Goal: Task Accomplishment & Management: Manage account settings

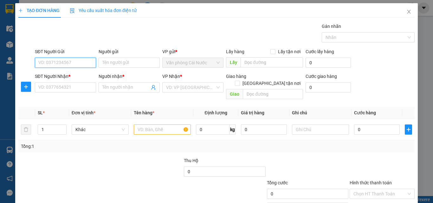
click at [78, 64] on input "SĐT Người Gửi" at bounding box center [65, 63] width 61 height 10
type input "0913825254"
click at [73, 75] on div "0913825254 - PHỢI" at bounding box center [64, 75] width 53 height 7
type input "PHỢI"
type input "0913825254"
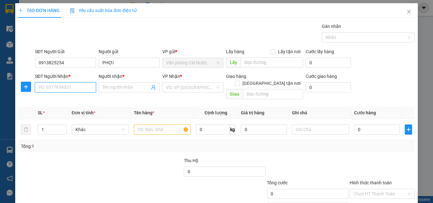
click at [74, 90] on input "SĐT Người Nhận *" at bounding box center [65, 88] width 61 height 10
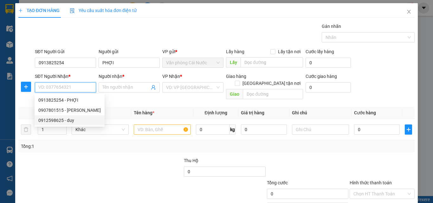
click at [56, 121] on div "0912598625 - duy" at bounding box center [69, 120] width 63 height 7
type input "0912598625"
type input "duy"
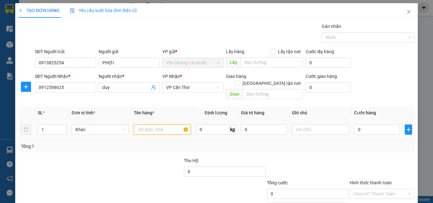
click at [164, 125] on input "text" at bounding box center [162, 130] width 57 height 10
type input "1 THÙNG"
click at [383, 125] on input "0" at bounding box center [377, 130] width 46 height 10
type input "4"
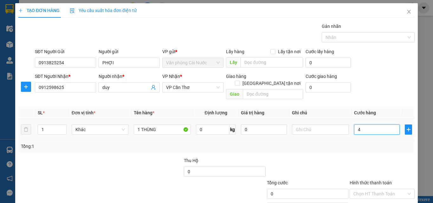
type input "4"
type input "40"
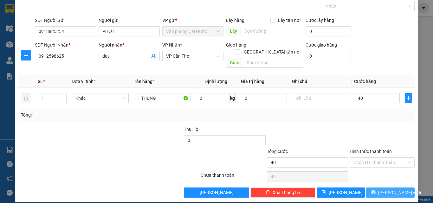
type input "40.000"
drag, startPoint x: 371, startPoint y: 188, endPoint x: 369, endPoint y: 155, distance: 32.7
click at [369, 155] on div "Transit Pickup Surcharge Ids Transit Deliver Surcharge Ids Transit Deliver Surc…" at bounding box center [216, 94] width 397 height 207
click at [369, 158] on input "Hình thức thanh toán" at bounding box center [380, 163] width 53 height 10
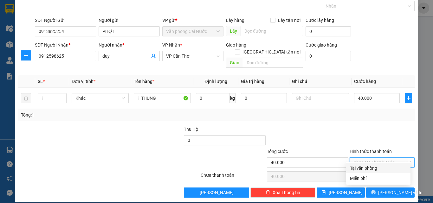
click at [369, 169] on div "Tại văn phòng" at bounding box center [378, 168] width 57 height 7
type input "0"
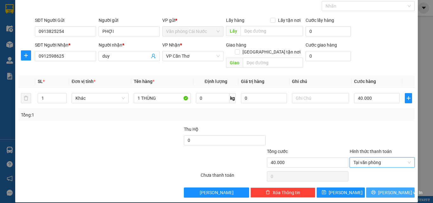
click at [374, 188] on button "Lưu và In" at bounding box center [391, 193] width 49 height 10
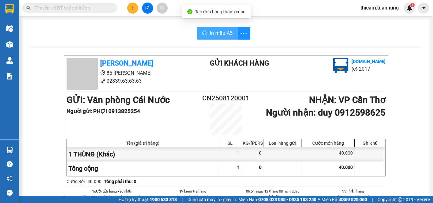
click at [223, 36] on span "In mẫu A5" at bounding box center [221, 33] width 23 height 8
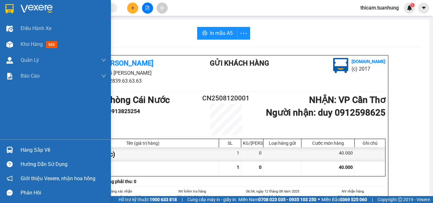
click at [36, 149] on div "Hàng sắp về" at bounding box center [64, 151] width 86 height 10
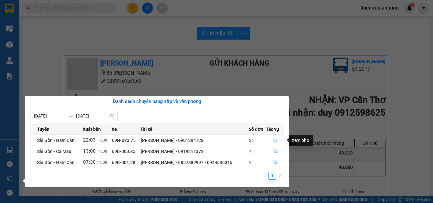
click at [274, 139] on icon "file-done" at bounding box center [275, 140] width 4 height 4
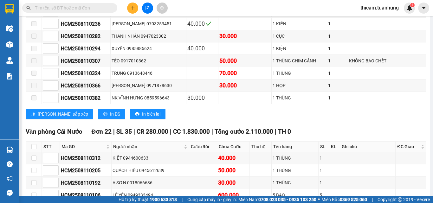
scroll to position [3268, 0]
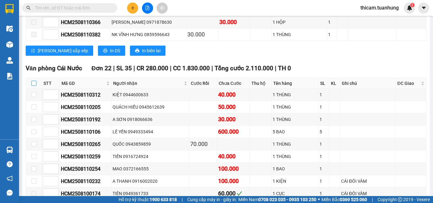
click at [34, 86] on input "checkbox" at bounding box center [33, 83] width 5 height 5
checkbox input "true"
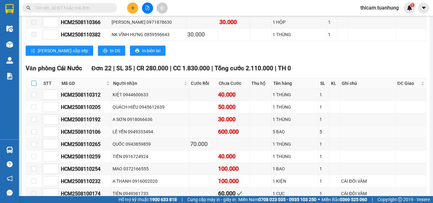
checkbox input "true"
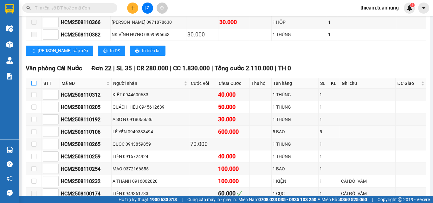
checkbox input "true"
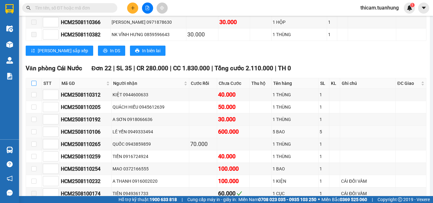
checkbox input "true"
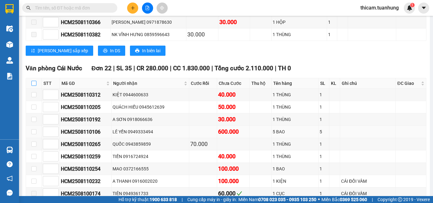
checkbox input "true"
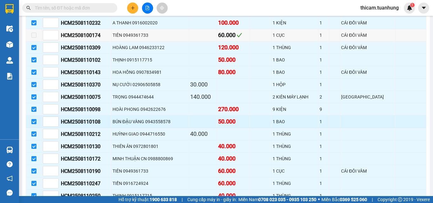
scroll to position [3459, 0]
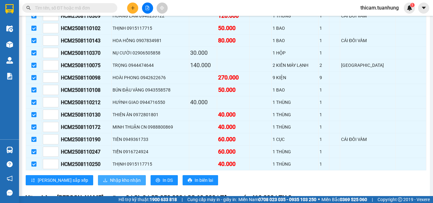
click at [110, 184] on span "Nhập kho nhận" at bounding box center [125, 180] width 31 height 7
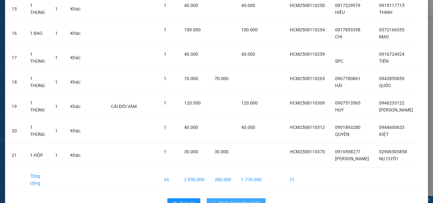
scroll to position [423, 0]
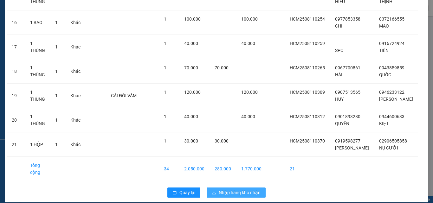
click at [233, 189] on span "Nhập hàng kho nhận" at bounding box center [240, 192] width 42 height 7
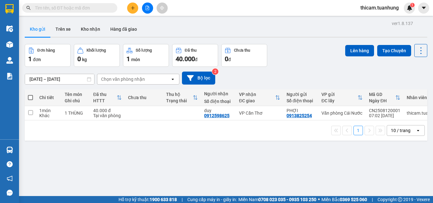
click at [88, 9] on input "text" at bounding box center [72, 7] width 75 height 7
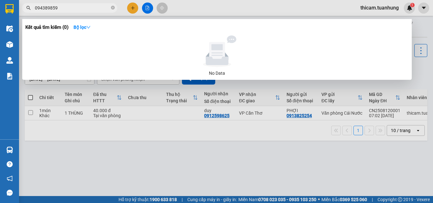
click at [47, 8] on input "094389859" at bounding box center [72, 7] width 75 height 7
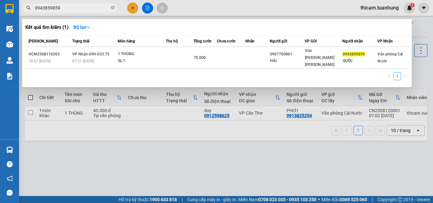
type input "0943859859"
click at [75, 170] on div at bounding box center [216, 101] width 433 height 203
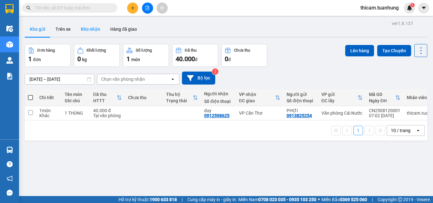
click at [94, 31] on button "Kho nhận" at bounding box center [91, 29] width 30 height 15
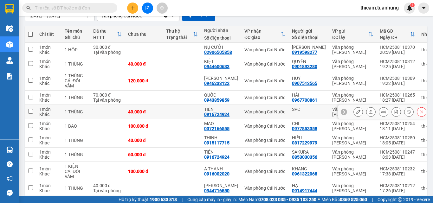
scroll to position [95, 0]
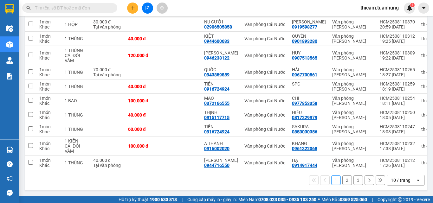
click at [343, 182] on button "2" at bounding box center [348, 181] width 10 height 10
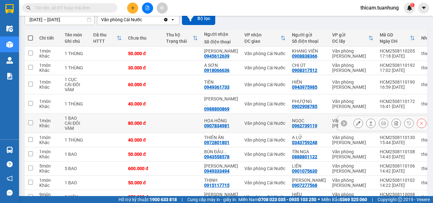
scroll to position [91, 0]
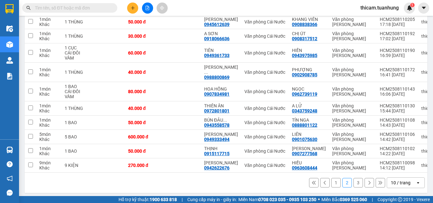
click at [332, 182] on button "1" at bounding box center [337, 183] width 10 height 10
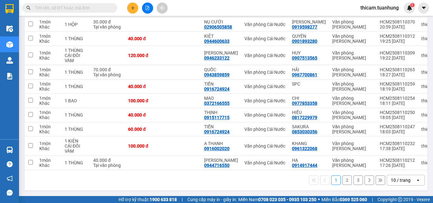
click at [345, 185] on button "2" at bounding box center [348, 181] width 10 height 10
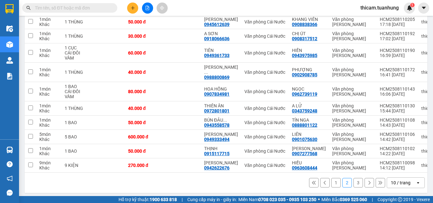
click at [356, 181] on button "3" at bounding box center [359, 183] width 10 height 10
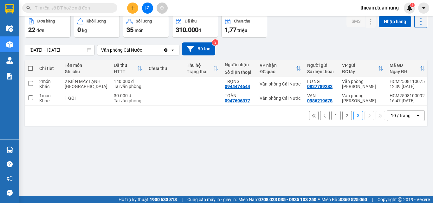
click at [343, 121] on button "2" at bounding box center [348, 116] width 10 height 10
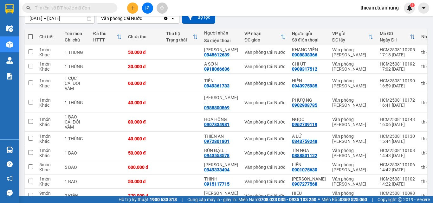
scroll to position [91, 0]
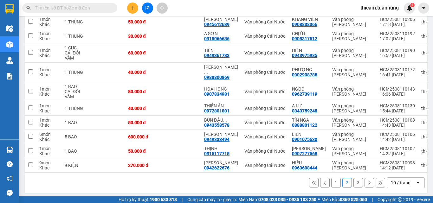
click at [332, 179] on button "1" at bounding box center [337, 183] width 10 height 10
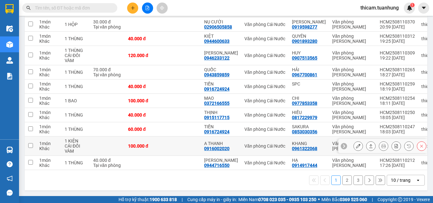
scroll to position [96, 0]
click at [354, 180] on button "3" at bounding box center [359, 181] width 10 height 10
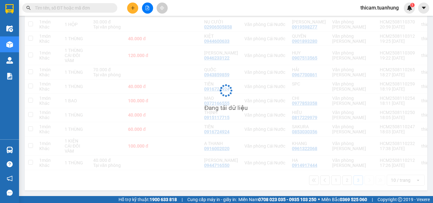
scroll to position [29, 0]
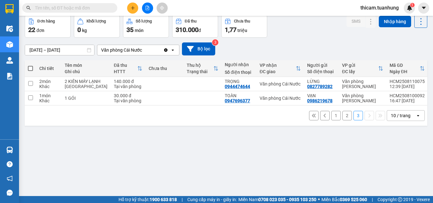
click at [343, 121] on button "2" at bounding box center [348, 116] width 10 height 10
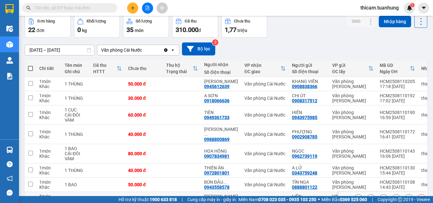
scroll to position [91, 0]
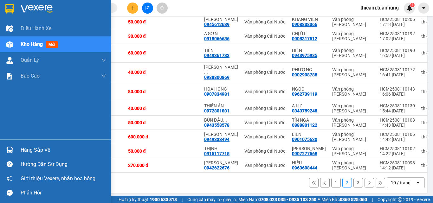
click at [33, 151] on div "Hàng sắp về" at bounding box center [64, 151] width 86 height 10
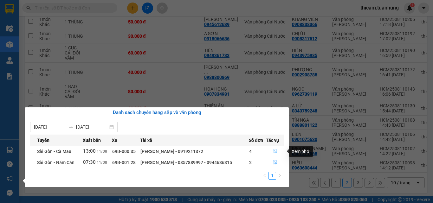
click at [274, 152] on icon "file-done" at bounding box center [275, 151] width 4 height 4
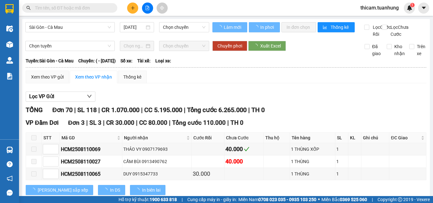
type input "11/08/2025"
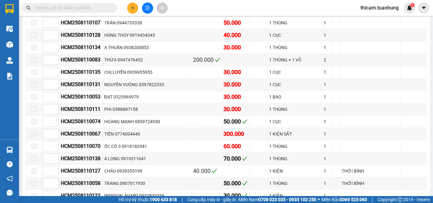
scroll to position [920, 0]
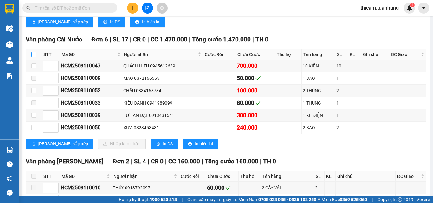
click at [35, 57] on input "checkbox" at bounding box center [33, 54] width 5 height 5
checkbox input "true"
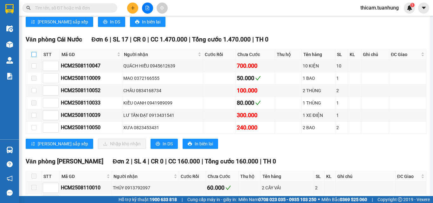
checkbox input "true"
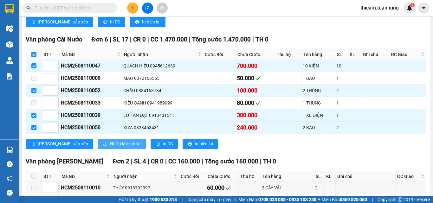
click at [111, 148] on span "Nhập kho nhận" at bounding box center [125, 144] width 31 height 7
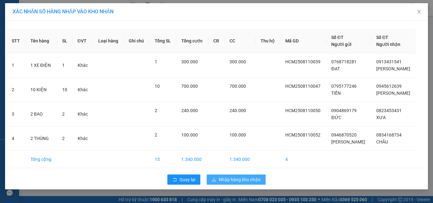
click at [230, 181] on span "Nhập hàng kho nhận" at bounding box center [240, 179] width 42 height 7
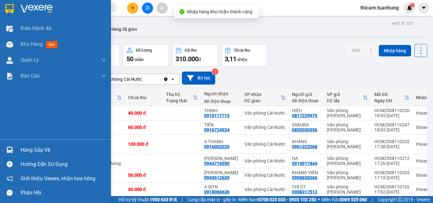
click at [24, 147] on div "Hàng sắp về" at bounding box center [64, 151] width 86 height 10
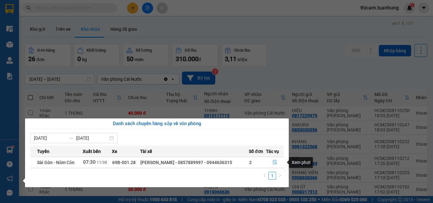
click at [277, 162] on icon "file-done" at bounding box center [275, 163] width 4 height 4
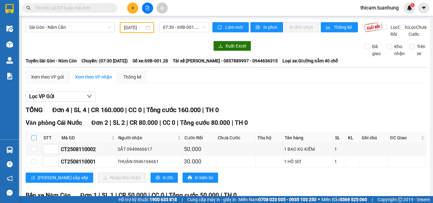
click at [35, 141] on input "checkbox" at bounding box center [33, 137] width 5 height 5
checkbox input "true"
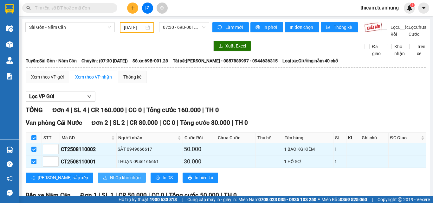
click at [110, 182] on span "Nhập kho nhận" at bounding box center [125, 178] width 31 height 7
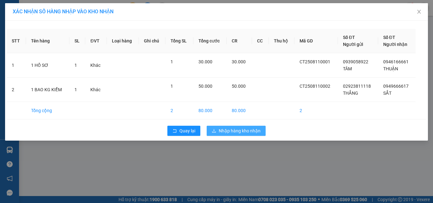
click at [234, 127] on button "Nhập hàng kho nhận" at bounding box center [236, 131] width 59 height 10
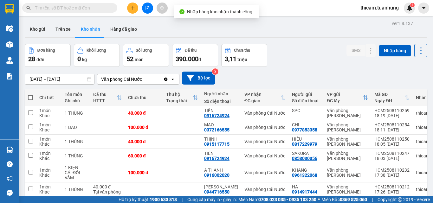
scroll to position [91, 0]
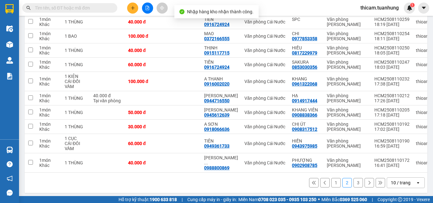
click at [354, 180] on button "3" at bounding box center [359, 183] width 10 height 10
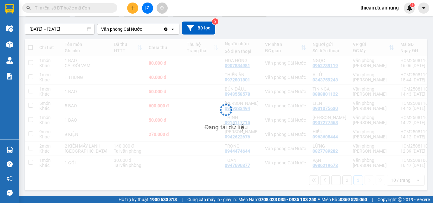
scroll to position [63, 0]
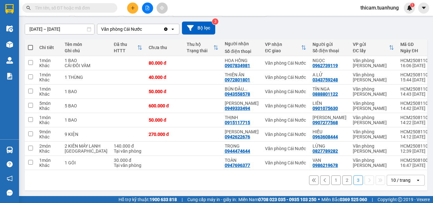
click at [343, 181] on button "2" at bounding box center [348, 181] width 10 height 10
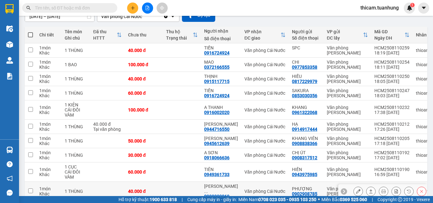
scroll to position [91, 0]
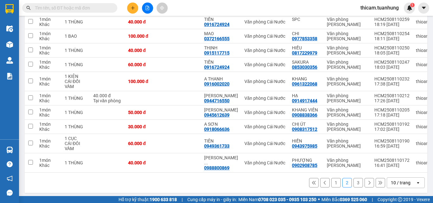
click at [332, 181] on button "1" at bounding box center [337, 183] width 10 height 10
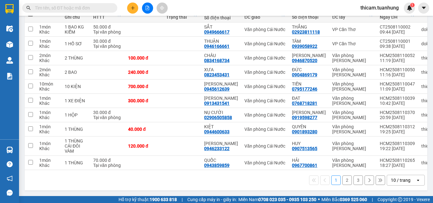
click at [344, 185] on button "2" at bounding box center [348, 181] width 10 height 10
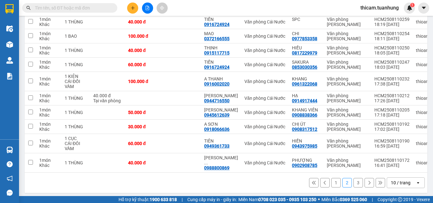
click at [354, 181] on button "3" at bounding box center [359, 183] width 10 height 10
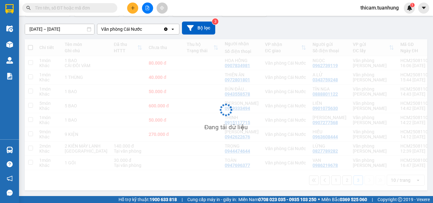
scroll to position [63, 0]
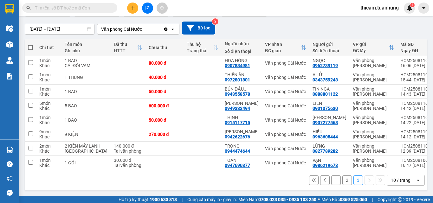
click at [333, 183] on button "1" at bounding box center [337, 181] width 10 height 10
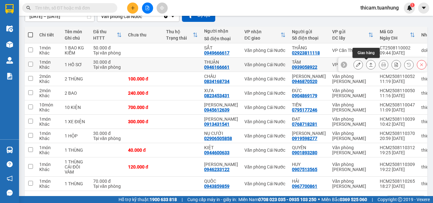
click at [369, 64] on icon at bounding box center [371, 65] width 4 height 4
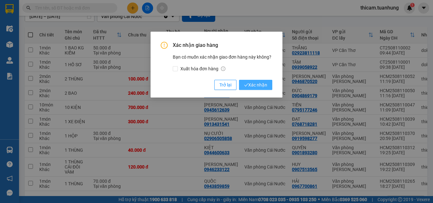
click at [252, 81] on button "Xác nhận" at bounding box center [255, 85] width 33 height 10
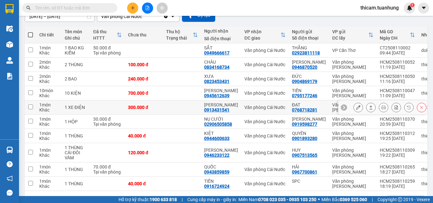
scroll to position [96, 0]
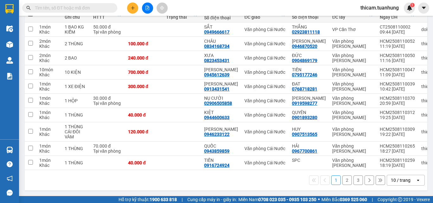
click at [343, 178] on button "2" at bounding box center [348, 181] width 10 height 10
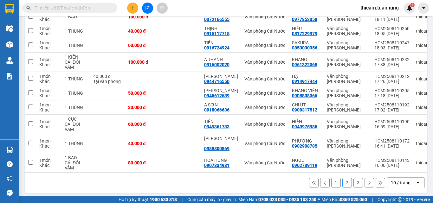
click at [354, 181] on button "3" at bounding box center [359, 183] width 10 height 10
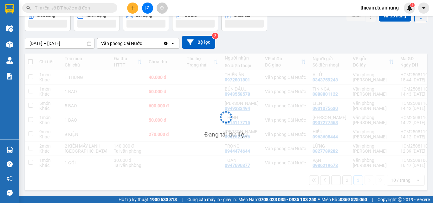
scroll to position [43, 0]
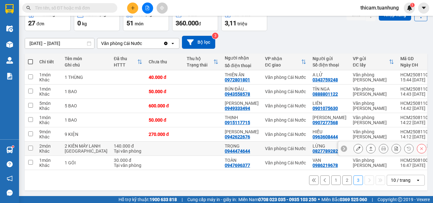
click at [146, 142] on td at bounding box center [165, 149] width 38 height 14
checkbox input "true"
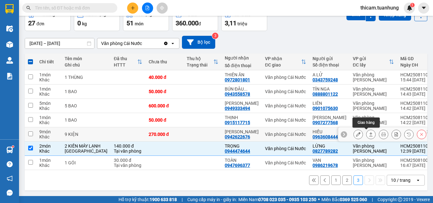
click at [367, 129] on button at bounding box center [371, 134] width 9 height 11
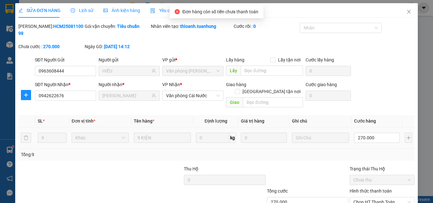
type input "0963608444"
type input "HIẾU"
type input "0942622676"
type input "HOÀI PHONG"
type input "270.000"
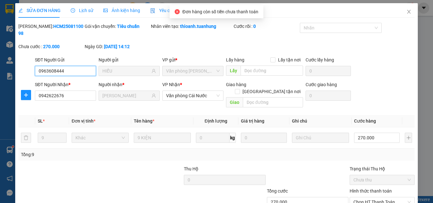
scroll to position [33, 0]
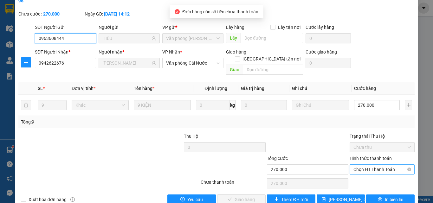
click at [378, 165] on span "Chọn HT Thanh Toán" at bounding box center [382, 170] width 57 height 10
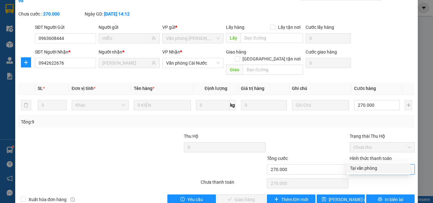
click at [377, 171] on div "Tại văn phòng" at bounding box center [378, 168] width 57 height 7
type input "0"
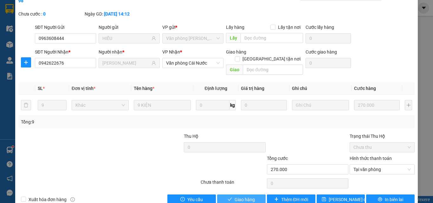
click at [251, 192] on span "Giao hàng" at bounding box center [245, 199] width 20 height 7
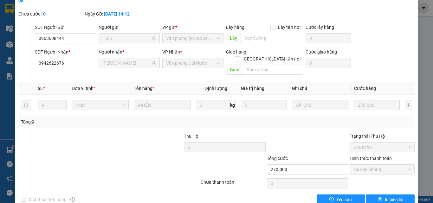
scroll to position [0, 0]
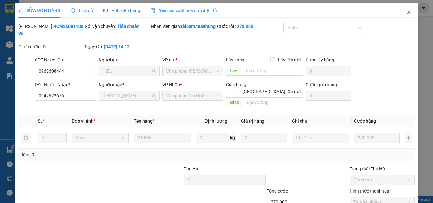
click at [407, 10] on icon "close" at bounding box center [409, 11] width 5 height 5
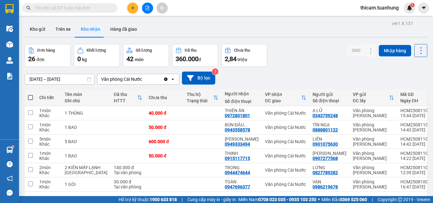
scroll to position [29, 0]
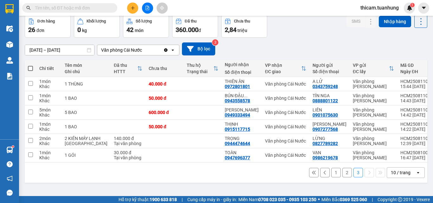
click at [343, 178] on button "2" at bounding box center [348, 173] width 10 height 10
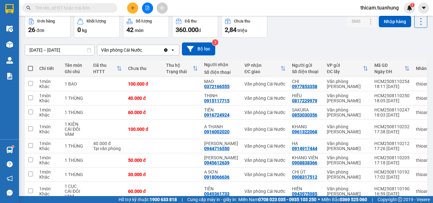
scroll to position [96, 0]
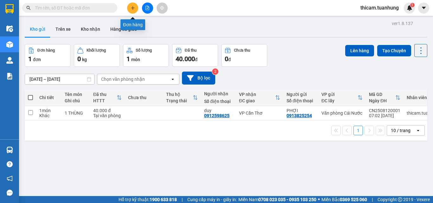
click at [135, 7] on icon "plus" at bounding box center [133, 8] width 4 height 4
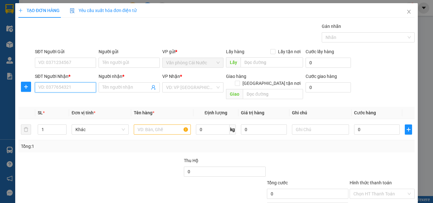
click at [70, 89] on input "SĐT Người Nhận *" at bounding box center [65, 88] width 61 height 10
type input "0762511508"
click at [66, 103] on div "0762511508 - ANH" at bounding box center [64, 100] width 53 height 7
type input "ANH"
type input "0762511508"
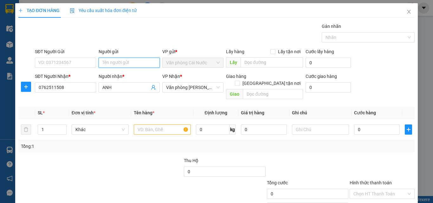
click at [127, 63] on input "Người gửi" at bounding box center [129, 63] width 61 height 10
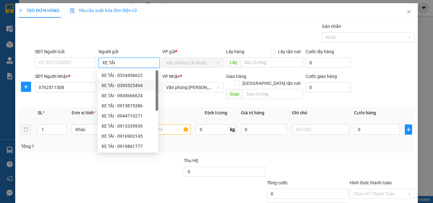
type input "XE TẢI"
click at [172, 125] on input "text" at bounding box center [162, 130] width 57 height 10
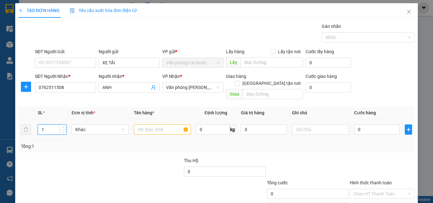
click at [47, 125] on input "1" at bounding box center [52, 130] width 28 height 10
type input "3"
click at [161, 125] on input "text" at bounding box center [162, 130] width 57 height 10
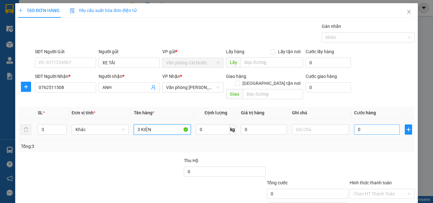
type input "3 KIỆN"
click at [384, 125] on input "0" at bounding box center [377, 130] width 46 height 10
type input "1"
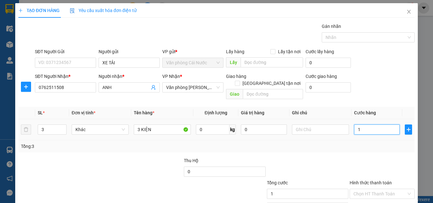
type input "16"
type input "160"
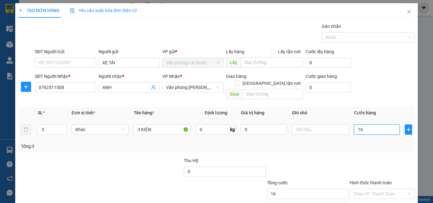
type input "160"
type input "160K"
type input "0"
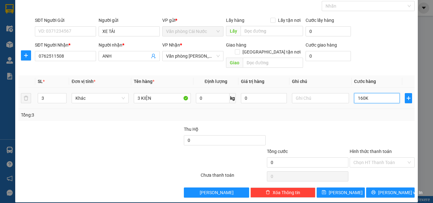
type input "160"
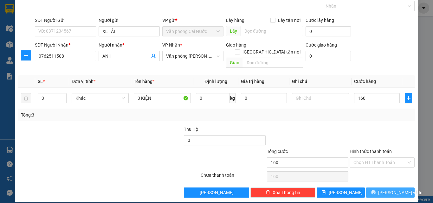
type input "160.000"
click at [375, 190] on icon "printer" at bounding box center [374, 192] width 4 height 4
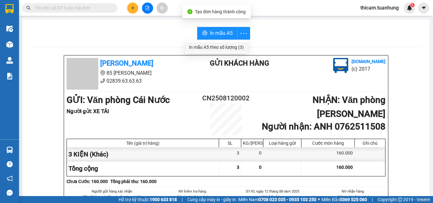
click at [226, 47] on div "In mẫu A5 theo số lượng (3)" at bounding box center [216, 47] width 55 height 7
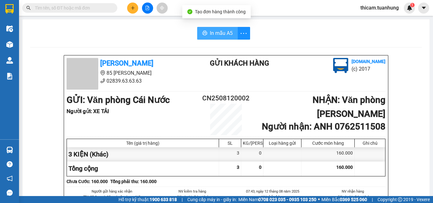
click at [227, 35] on span "In mẫu A5" at bounding box center [221, 33] width 23 height 8
click at [97, 9] on input "text" at bounding box center [72, 7] width 75 height 7
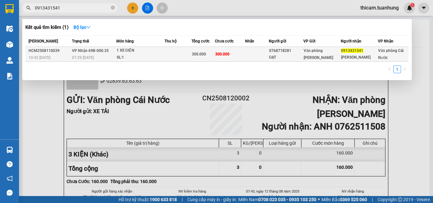
type input "0913431541"
click at [265, 56] on td at bounding box center [257, 54] width 24 height 15
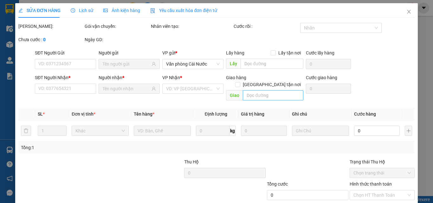
type input "0768718281"
type input "ĐẠT"
type input "0913431541"
type input "[PERSON_NAME]"
type input "300.000"
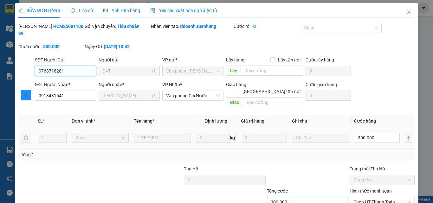
scroll to position [33, 0]
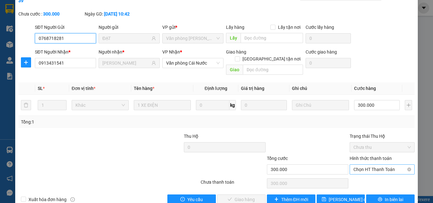
click at [368, 165] on span "Chọn HT Thanh Toán" at bounding box center [382, 170] width 57 height 10
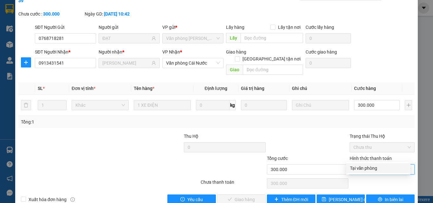
click at [366, 168] on div "Tại văn phòng" at bounding box center [378, 168] width 57 height 7
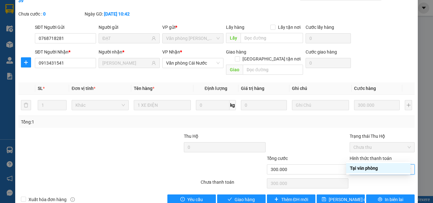
type input "0"
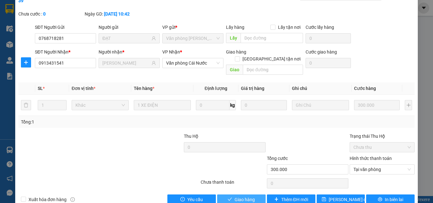
click at [251, 192] on span "Giao hàng" at bounding box center [245, 199] width 20 height 7
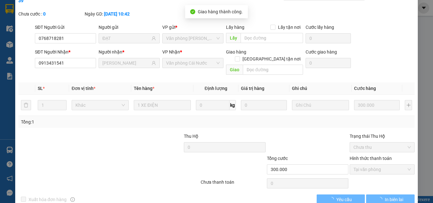
scroll to position [0, 0]
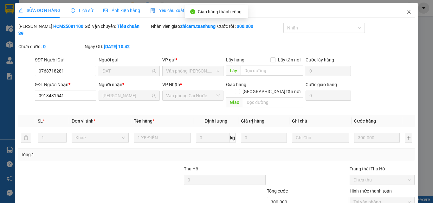
click at [406, 9] on span "Close" at bounding box center [409, 12] width 18 height 18
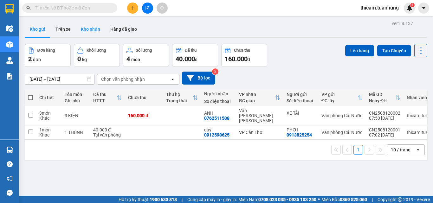
click at [86, 34] on button "Kho nhận" at bounding box center [91, 29] width 30 height 15
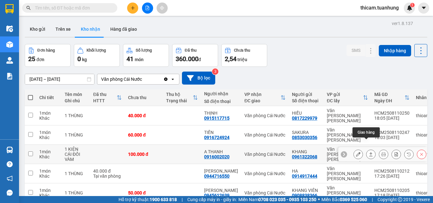
click at [369, 152] on icon at bounding box center [371, 154] width 4 height 4
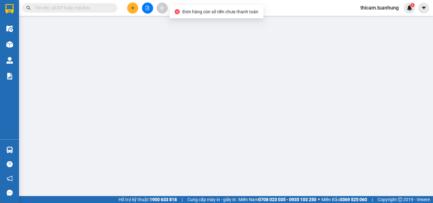
type input "0961322068"
type input "KHANG"
type input "0916002020"
type input "A THANH"
type input "100.000"
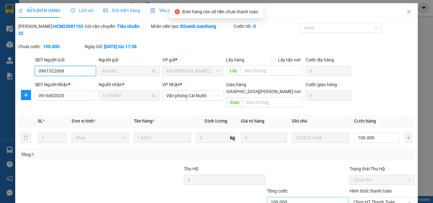
scroll to position [33, 0]
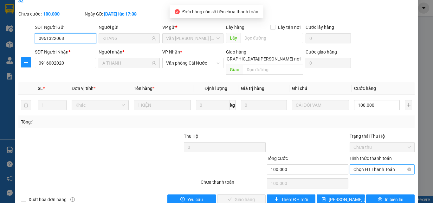
click at [355, 165] on span "Chọn HT Thanh Toán" at bounding box center [382, 170] width 57 height 10
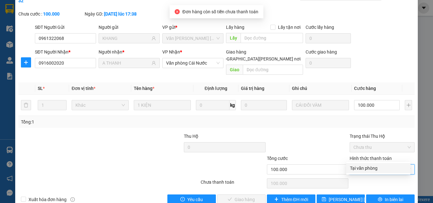
click at [354, 168] on div "Tại văn phòng" at bounding box center [378, 168] width 57 height 7
type input "0"
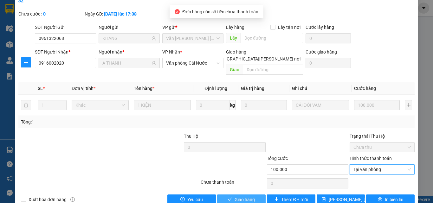
click at [247, 192] on span "Giao hàng" at bounding box center [245, 199] width 20 height 7
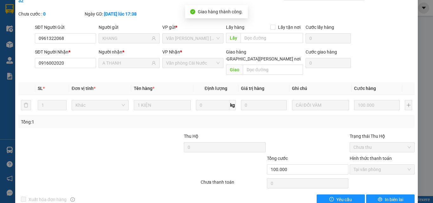
scroll to position [0, 0]
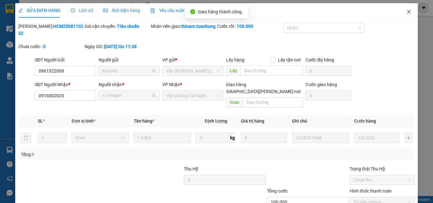
click at [408, 13] on span "Close" at bounding box center [409, 12] width 18 height 18
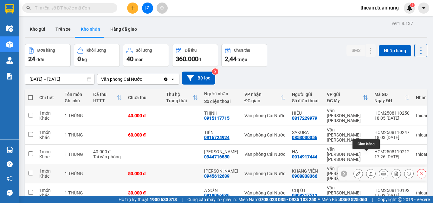
click at [369, 172] on icon at bounding box center [371, 174] width 4 height 4
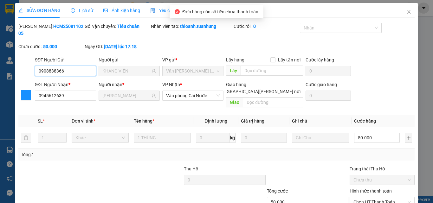
scroll to position [33, 0]
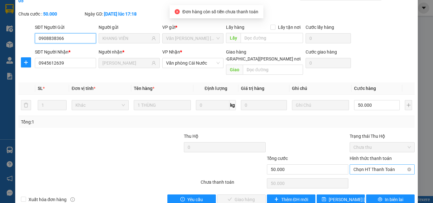
click at [361, 165] on span "Chọn HT Thanh Toán" at bounding box center [382, 170] width 57 height 10
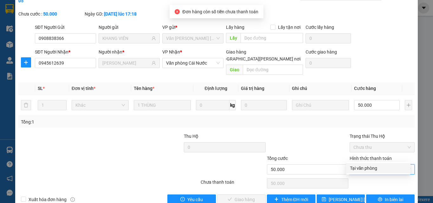
click at [361, 168] on div "Tại văn phòng" at bounding box center [378, 168] width 57 height 7
type input "0"
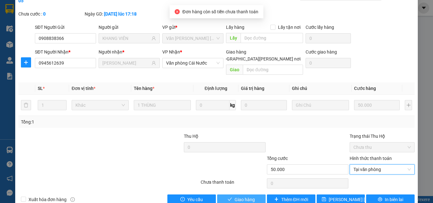
click at [257, 192] on button "Giao hàng" at bounding box center [241, 200] width 49 height 10
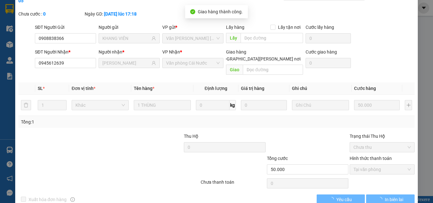
scroll to position [0, 0]
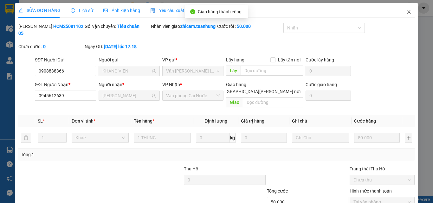
click at [407, 10] on icon "close" at bounding box center [409, 11] width 5 height 5
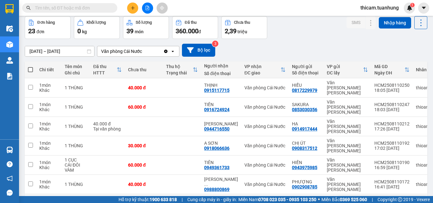
scroll to position [91, 0]
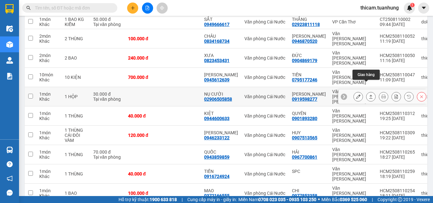
click at [367, 91] on button at bounding box center [371, 96] width 9 height 11
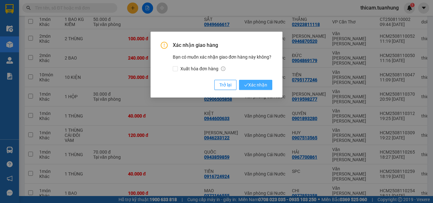
click at [256, 84] on span "Xác nhận" at bounding box center [255, 85] width 23 height 7
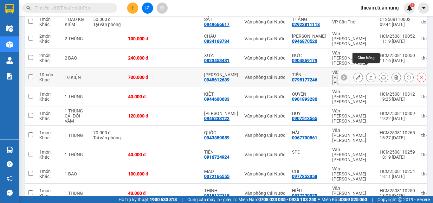
click at [369, 75] on icon at bounding box center [371, 77] width 4 height 4
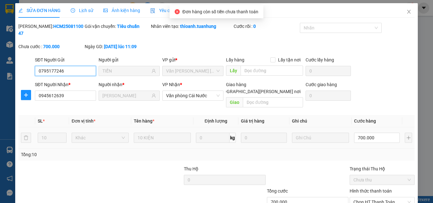
scroll to position [33, 0]
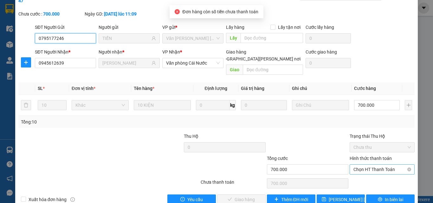
click at [354, 165] on span "Chọn HT Thanh Toán" at bounding box center [382, 170] width 57 height 10
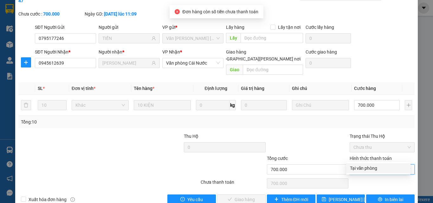
click at [357, 169] on div "Tại văn phòng" at bounding box center [378, 168] width 57 height 7
type input "0"
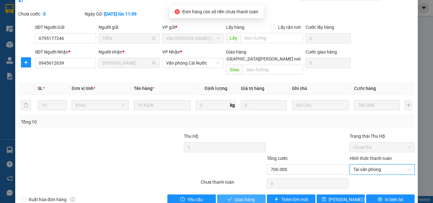
click at [258, 192] on button "Giao hàng" at bounding box center [241, 200] width 49 height 10
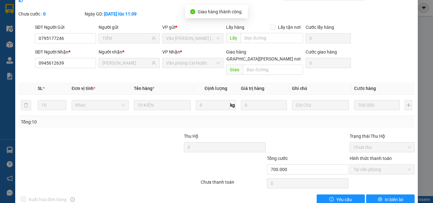
scroll to position [0, 0]
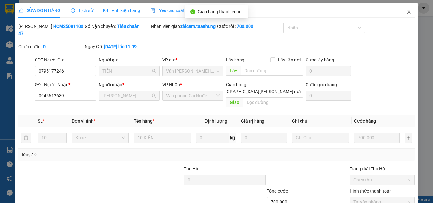
click at [407, 13] on icon "close" at bounding box center [409, 11] width 5 height 5
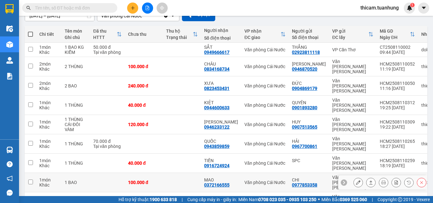
scroll to position [91, 0]
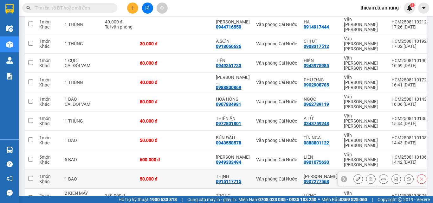
scroll to position [96, 0]
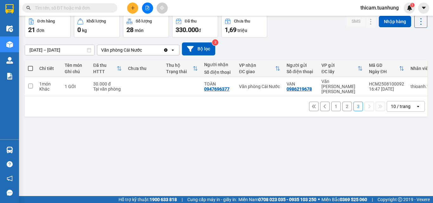
click at [332, 104] on button "1" at bounding box center [337, 107] width 10 height 10
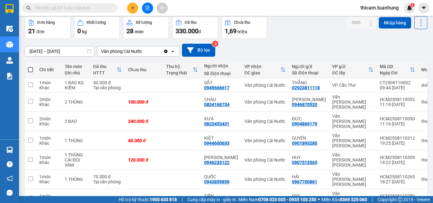
scroll to position [0, 0]
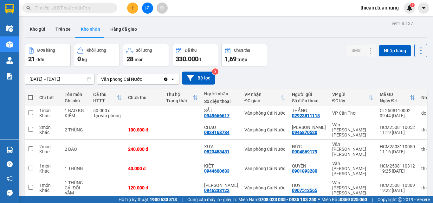
click at [72, 11] on input "text" at bounding box center [72, 7] width 75 height 7
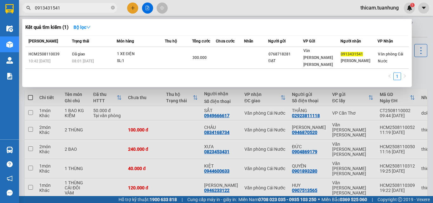
type input "0913431541"
click at [425, 68] on div at bounding box center [216, 101] width 433 height 203
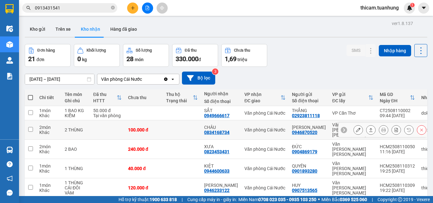
scroll to position [91, 0]
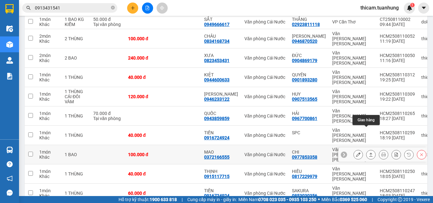
click at [369, 149] on button at bounding box center [371, 154] width 9 height 11
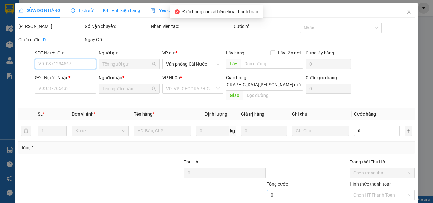
scroll to position [33, 0]
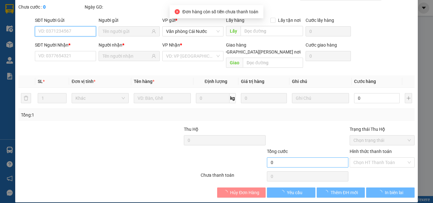
type input "0977853358"
type input "CHI"
type input "0372166555"
type input "MAO"
type input "100.000"
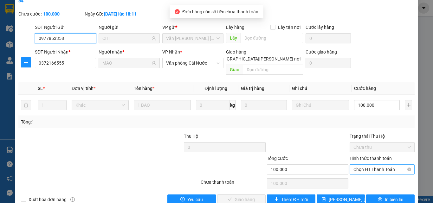
click at [363, 165] on span "Chọn HT Thanh Toán" at bounding box center [382, 170] width 57 height 10
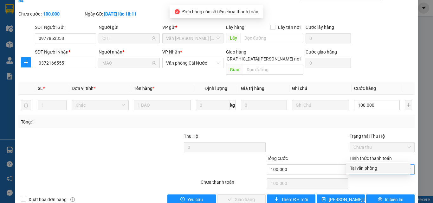
click at [363, 169] on div "Tại văn phòng" at bounding box center [378, 168] width 57 height 7
type input "0"
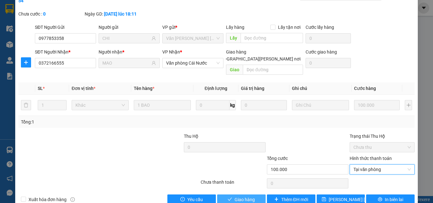
click at [247, 192] on button "Giao hàng" at bounding box center [241, 200] width 49 height 10
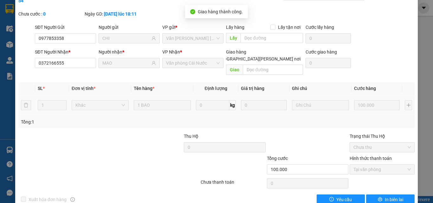
scroll to position [0, 0]
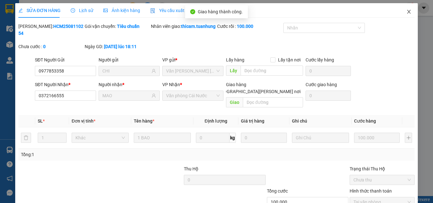
click at [407, 11] on icon "close" at bounding box center [409, 11] width 5 height 5
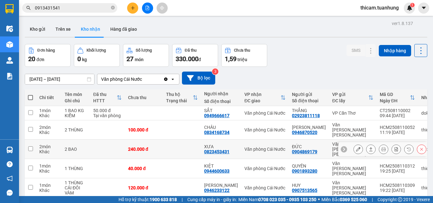
scroll to position [63, 0]
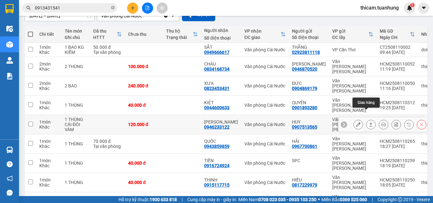
click at [369, 122] on icon at bounding box center [371, 124] width 4 height 4
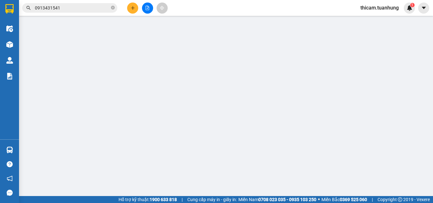
type input "0907513565"
type input "HUY"
type input "0946233122"
type input "HOÀNG LAM"
type input "120.000"
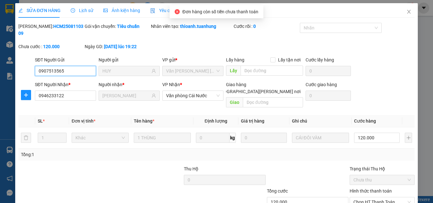
scroll to position [33, 0]
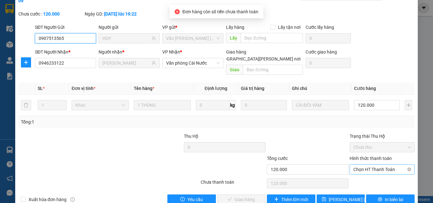
click at [362, 165] on span "Chọn HT Thanh Toán" at bounding box center [382, 170] width 57 height 10
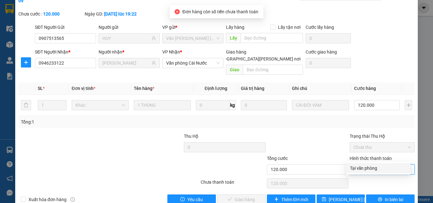
click at [360, 169] on div "Tại văn phòng" at bounding box center [378, 168] width 57 height 7
type input "0"
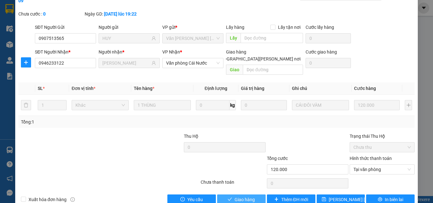
click at [246, 192] on span "Giao hàng" at bounding box center [245, 199] width 20 height 7
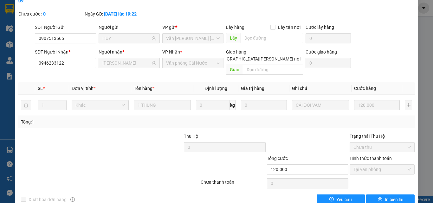
scroll to position [0, 0]
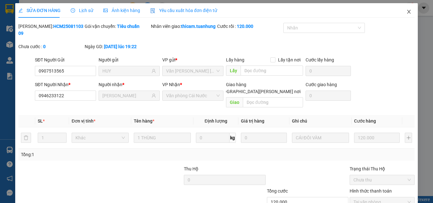
click at [408, 13] on icon "close" at bounding box center [409, 12] width 3 height 4
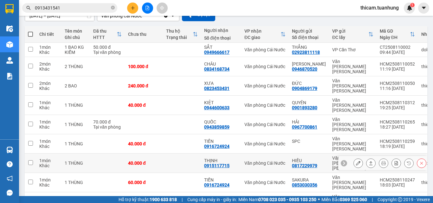
scroll to position [86, 0]
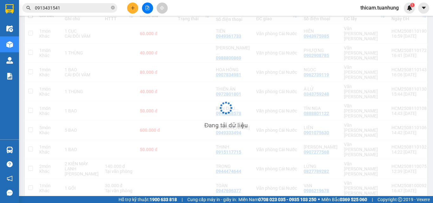
scroll to position [82, 0]
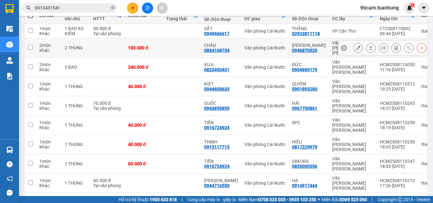
scroll to position [0, 0]
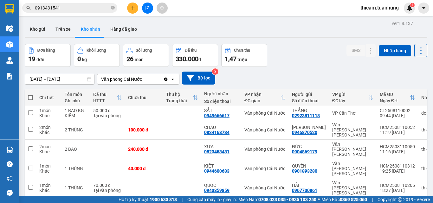
click at [57, 82] on div "ver 1.8.137 Kho gửi Trên xe Kho nhận Hàng đã giao Đơn hàng 19 đơn Khối lượng 0 …" at bounding box center [226, 168] width 408 height 299
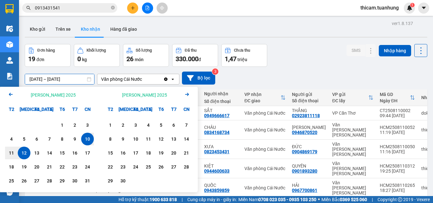
click at [11, 92] on icon "Arrow Left" at bounding box center [11, 95] width 8 height 8
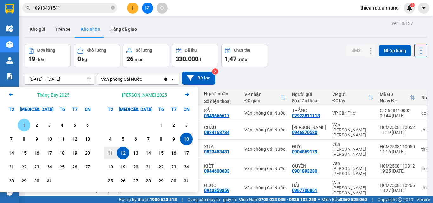
drag, startPoint x: 23, startPoint y: 124, endPoint x: 155, endPoint y: 160, distance: 137.0
click at [23, 124] on div "1" at bounding box center [24, 126] width 9 height 8
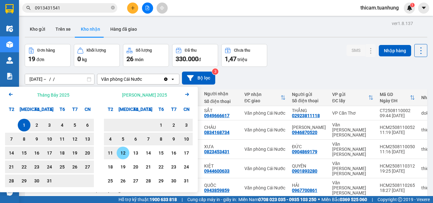
click at [125, 154] on div "12" at bounding box center [123, 153] width 9 height 8
type input "[DATE] – [DATE]"
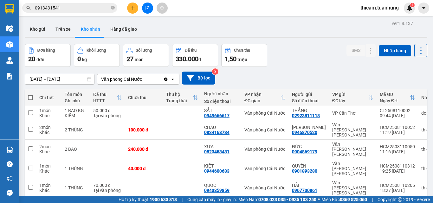
scroll to position [86, 0]
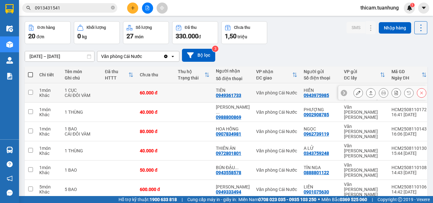
scroll to position [96, 0]
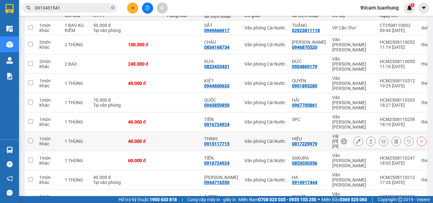
scroll to position [86, 0]
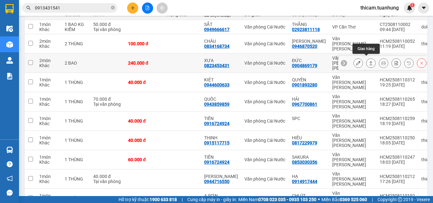
click at [369, 61] on icon at bounding box center [371, 63] width 4 height 4
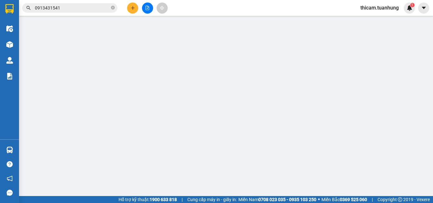
type input "0904869179"
type input "ĐỨC"
type input "0823453431"
type input "XƯA"
type input "240.000"
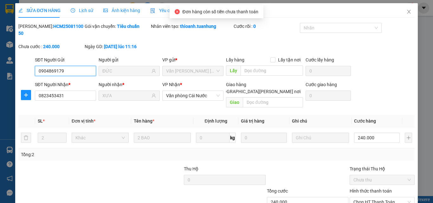
scroll to position [33, 0]
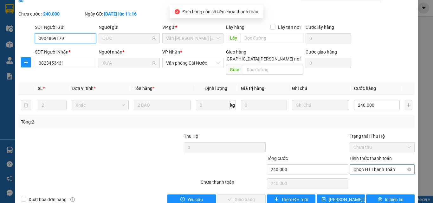
click at [363, 165] on span "Chọn HT Thanh Toán" at bounding box center [382, 170] width 57 height 10
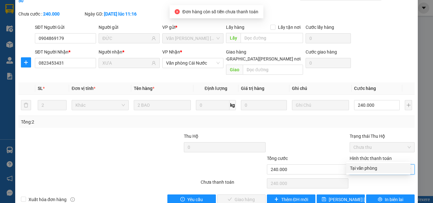
click at [361, 169] on div "Tại văn phòng" at bounding box center [378, 168] width 57 height 7
type input "0"
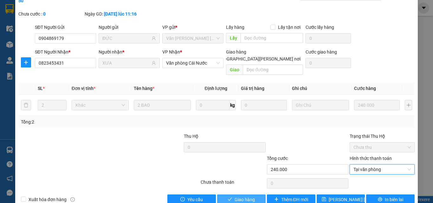
click at [245, 192] on span "Giao hàng" at bounding box center [245, 199] width 20 height 7
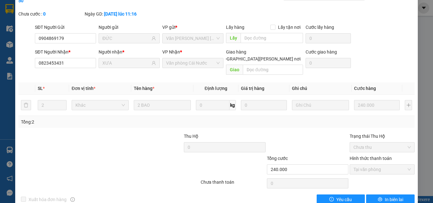
scroll to position [0, 0]
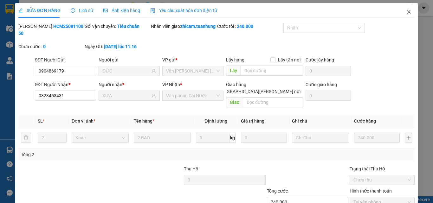
click at [407, 13] on icon "close" at bounding box center [409, 11] width 5 height 5
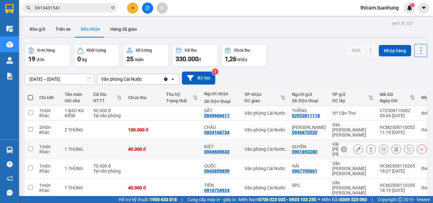
scroll to position [63, 0]
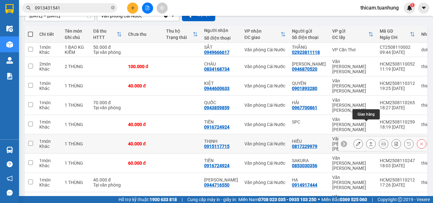
click at [369, 142] on icon at bounding box center [371, 144] width 4 height 4
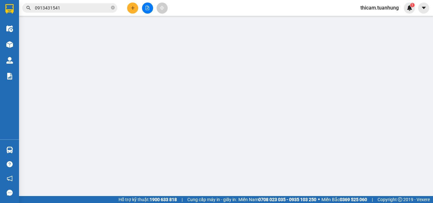
type input "0817229979"
type input "HIẾU"
type input "0915117715"
type input "THỊNH"
type input "40.000"
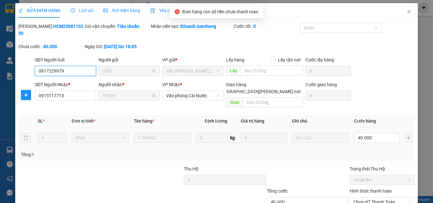
scroll to position [33, 0]
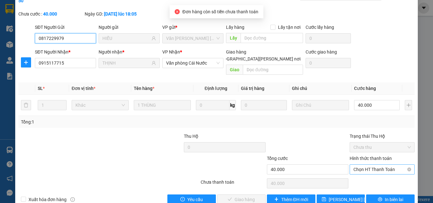
click at [372, 165] on span "Chọn HT Thanh Toán" at bounding box center [382, 170] width 57 height 10
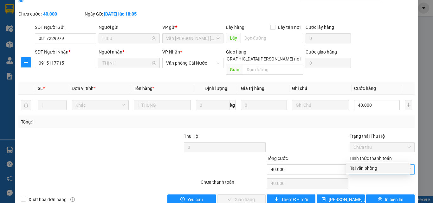
click at [373, 170] on div "Tại văn phòng" at bounding box center [378, 168] width 57 height 7
type input "0"
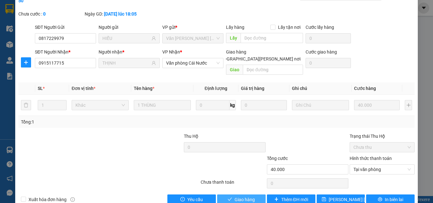
click at [248, 192] on span "Giao hàng" at bounding box center [245, 199] width 20 height 7
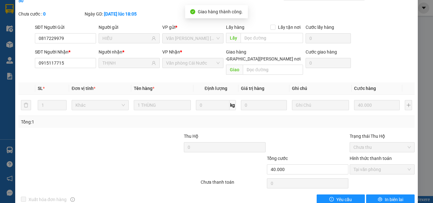
scroll to position [0, 0]
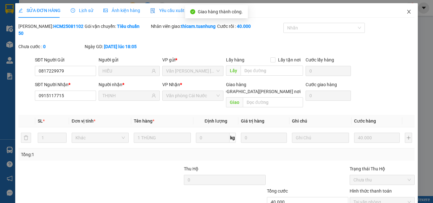
click at [408, 12] on icon "close" at bounding box center [409, 12] width 3 height 4
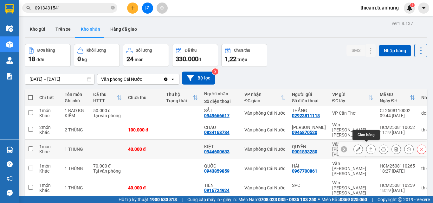
click at [370, 148] on icon at bounding box center [371, 150] width 3 height 4
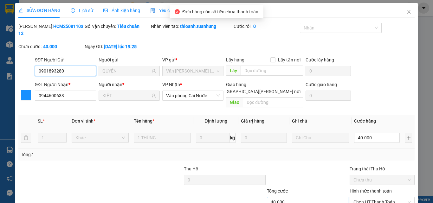
scroll to position [33, 0]
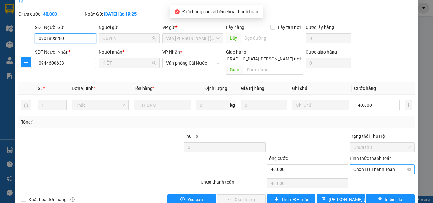
click at [356, 165] on span "Chọn HT Thanh Toán" at bounding box center [382, 170] width 57 height 10
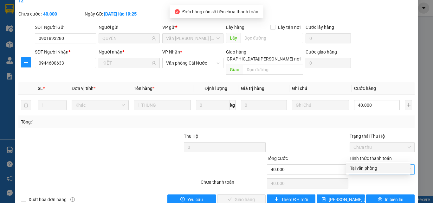
click at [362, 169] on div "Tại văn phòng" at bounding box center [378, 168] width 57 height 7
type input "0"
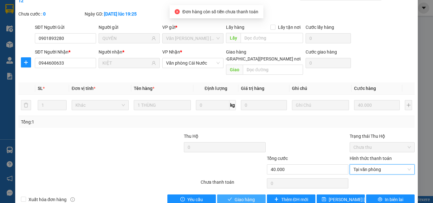
click at [253, 192] on button "Giao hàng" at bounding box center [241, 200] width 49 height 10
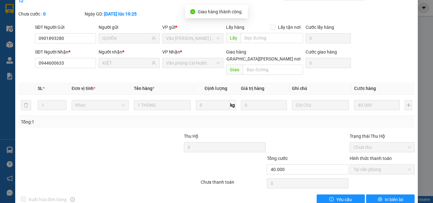
scroll to position [0, 0]
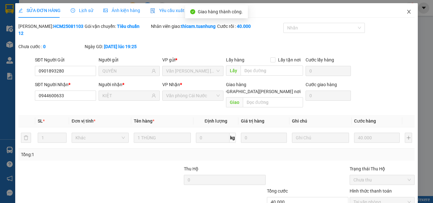
click at [407, 10] on icon "close" at bounding box center [409, 11] width 5 height 5
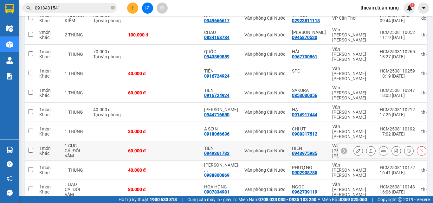
scroll to position [96, 0]
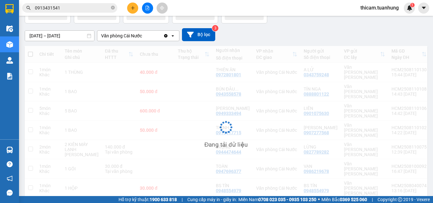
scroll to position [43, 0]
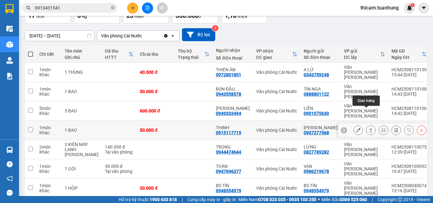
click at [369, 128] on icon at bounding box center [371, 130] width 4 height 4
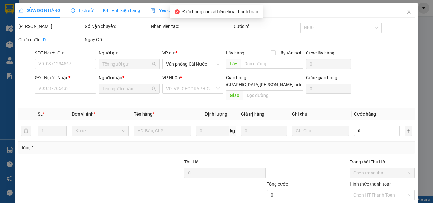
type input "0907277568"
type input "MỸ LINH"
type input "0915117715"
type input "THỊNH"
type input "50.000"
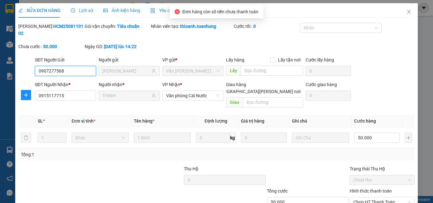
scroll to position [33, 0]
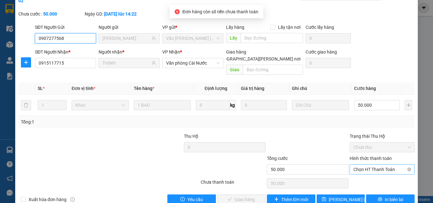
click at [371, 165] on span "Chọn HT Thanh Toán" at bounding box center [382, 170] width 57 height 10
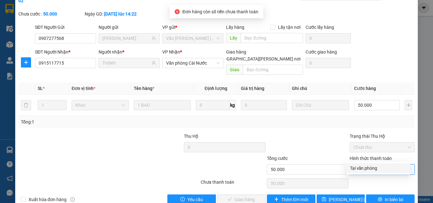
click at [374, 170] on div "Tại văn phòng" at bounding box center [378, 168] width 57 height 7
type input "0"
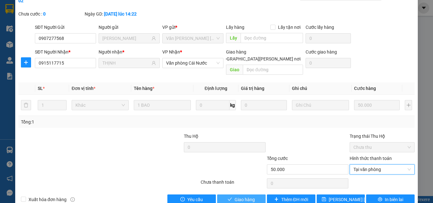
click at [250, 192] on span "Giao hàng" at bounding box center [245, 199] width 20 height 7
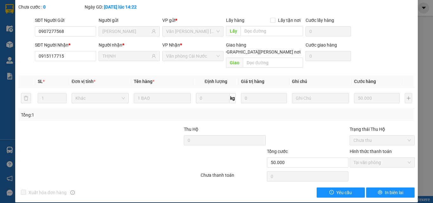
scroll to position [0, 0]
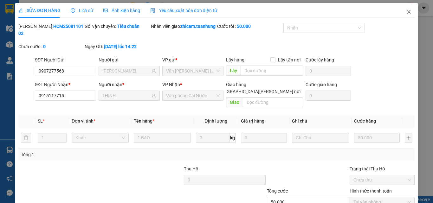
click at [407, 11] on icon "close" at bounding box center [409, 11] width 5 height 5
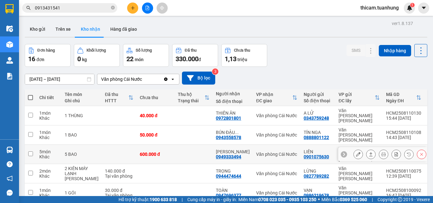
scroll to position [29, 0]
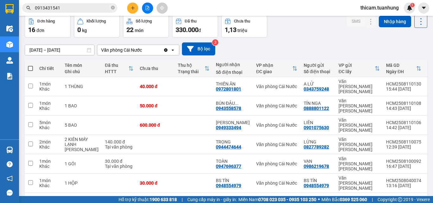
click at [343, 192] on button "1" at bounding box center [348, 204] width 10 height 10
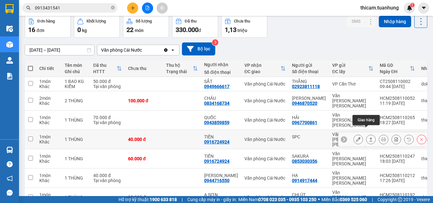
click at [369, 137] on icon at bounding box center [371, 139] width 4 height 4
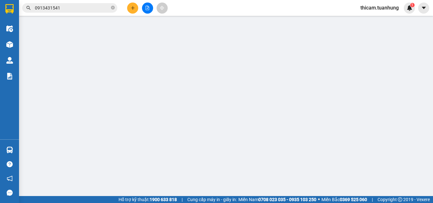
type input "SPC"
type input "0916724924"
type input "TIẾN"
type input "40.000"
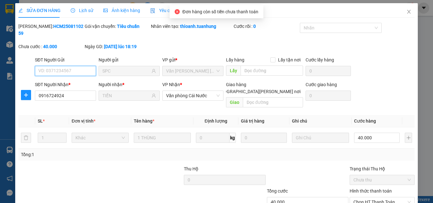
scroll to position [33, 0]
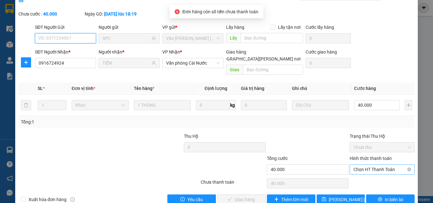
click at [373, 165] on span "Chọn HT Thanh Toán" at bounding box center [382, 170] width 57 height 10
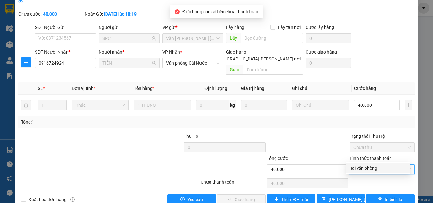
click at [364, 168] on div "Tại văn phòng" at bounding box center [378, 168] width 57 height 7
type input "0"
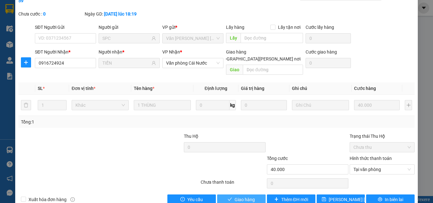
click at [259, 192] on button "Giao hàng" at bounding box center [241, 200] width 49 height 10
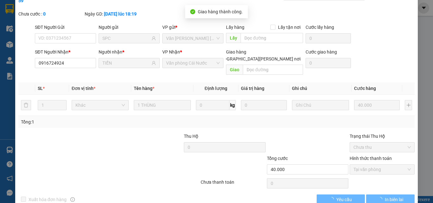
scroll to position [0, 0]
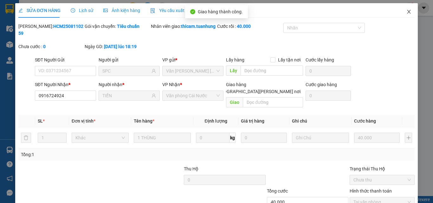
click at [408, 10] on icon "close" at bounding box center [409, 12] width 3 height 4
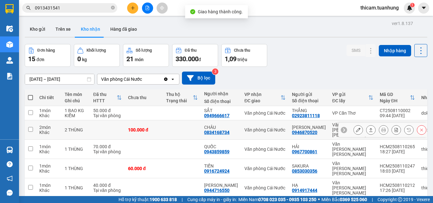
scroll to position [32, 0]
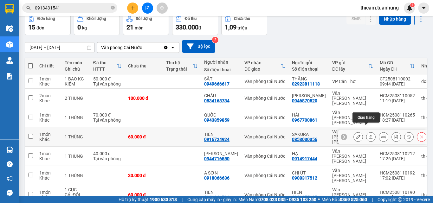
click at [370, 135] on icon at bounding box center [371, 137] width 3 height 4
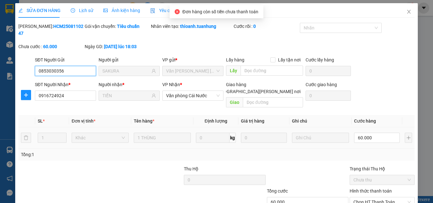
scroll to position [33, 0]
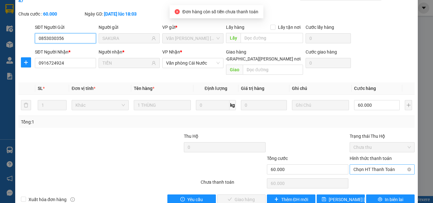
click at [376, 165] on span "Chọn HT Thanh Toán" at bounding box center [382, 170] width 57 height 10
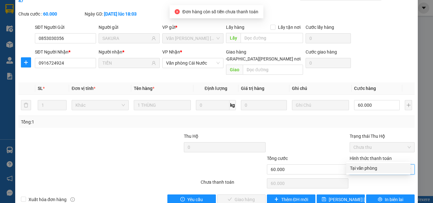
click at [369, 169] on div "Tại văn phòng" at bounding box center [378, 168] width 57 height 7
type input "0"
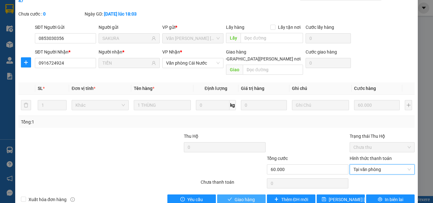
click at [247, 192] on span "Giao hàng" at bounding box center [245, 199] width 20 height 7
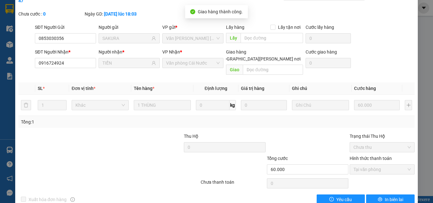
scroll to position [0, 0]
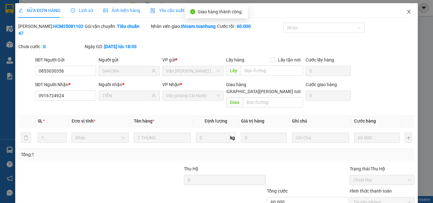
click at [407, 14] on icon "close" at bounding box center [409, 11] width 5 height 5
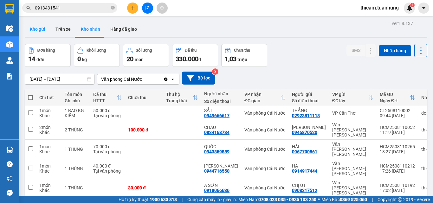
click at [40, 29] on button "Kho gửi" at bounding box center [38, 29] width 26 height 15
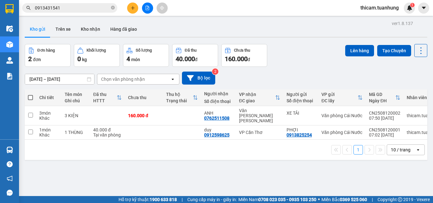
click at [30, 96] on span at bounding box center [30, 97] width 5 height 5
click at [30, 95] on input "checkbox" at bounding box center [30, 95] width 0 height 0
checkbox input "true"
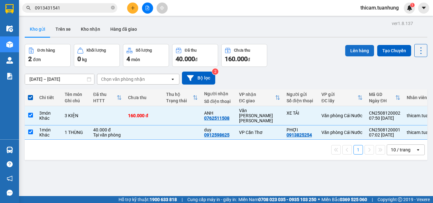
click at [354, 53] on button "Lên hàng" at bounding box center [360, 50] width 29 height 11
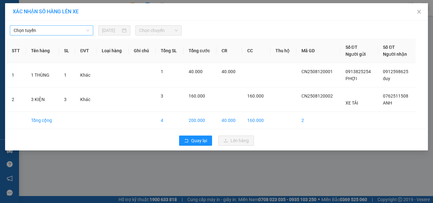
click at [54, 31] on span "Chọn tuyến" at bounding box center [52, 31] width 76 height 10
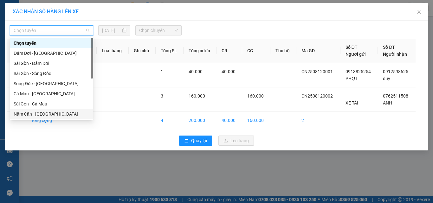
click at [31, 115] on div "Năm Căn - Sài Gòn" at bounding box center [52, 114] width 76 height 7
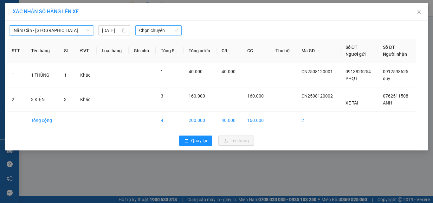
click at [173, 31] on span "Chọn chuyến" at bounding box center [158, 31] width 39 height 10
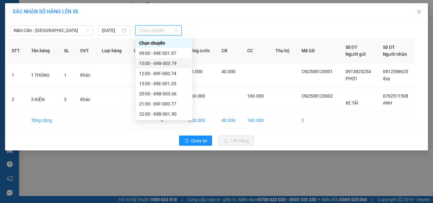
click at [169, 63] on div "10:00 - 69B-003.79" at bounding box center [164, 63] width 50 height 7
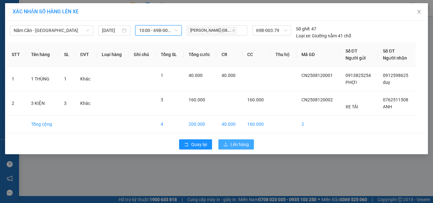
click at [233, 144] on span "Lên hàng" at bounding box center [240, 144] width 18 height 7
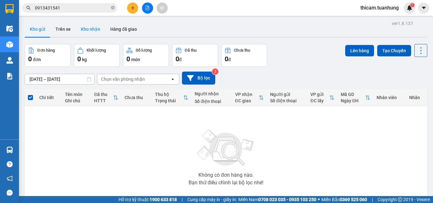
click at [89, 27] on button "Kho nhận" at bounding box center [91, 29] width 30 height 15
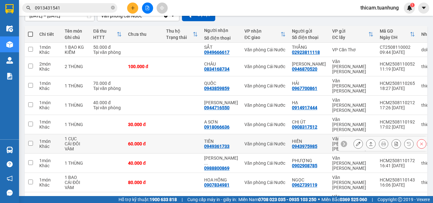
scroll to position [95, 0]
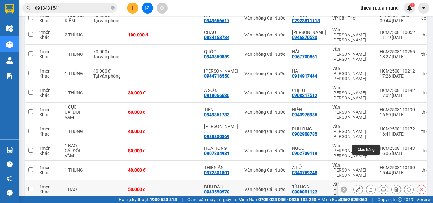
click at [370, 188] on icon at bounding box center [371, 190] width 3 height 4
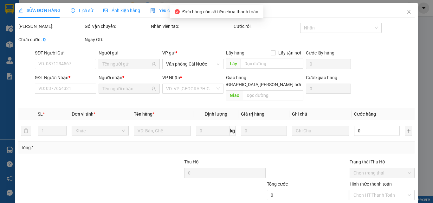
type input "0888801122"
type input "TÍN NGA"
type input "0943558578"
type input "BÚN ĐẬU VÀNG"
type input "50.000"
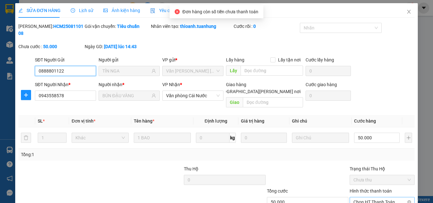
scroll to position [33, 0]
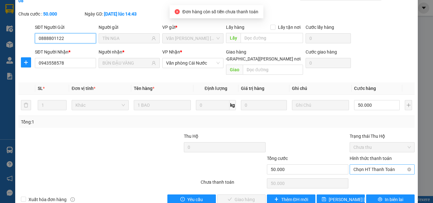
click at [375, 165] on span "Chọn HT Thanh Toán" at bounding box center [382, 170] width 57 height 10
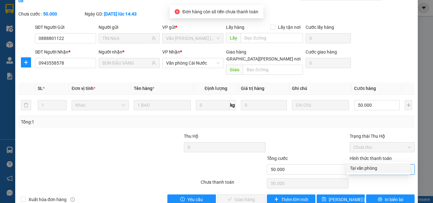
click at [370, 168] on div "Tại văn phòng" at bounding box center [378, 168] width 57 height 7
type input "0"
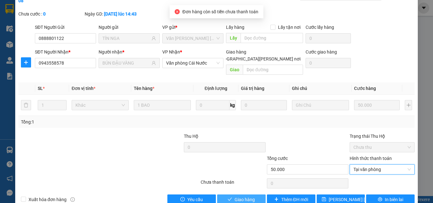
click at [252, 192] on span "Giao hàng" at bounding box center [245, 199] width 20 height 7
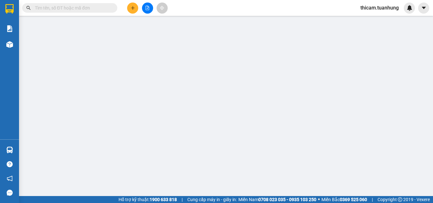
type input "0888801122"
type input "TÍN NGA"
type input "0943558578"
type input "BÚN ĐẬU VÀNG"
type input "50.000"
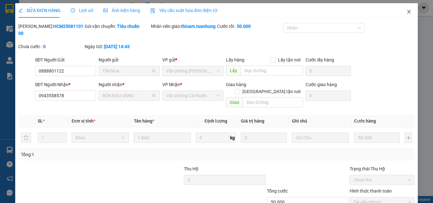
click at [407, 12] on icon "close" at bounding box center [409, 11] width 5 height 5
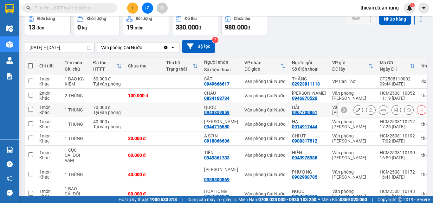
scroll to position [95, 0]
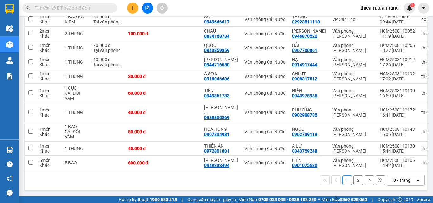
click at [354, 181] on button "2" at bounding box center [359, 181] width 10 height 10
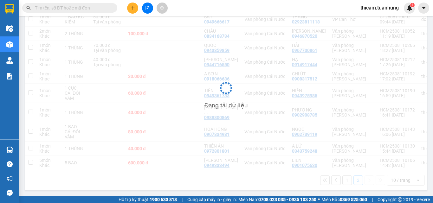
scroll to position [29, 0]
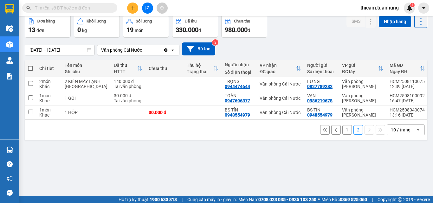
click at [343, 135] on button "1" at bounding box center [348, 130] width 10 height 10
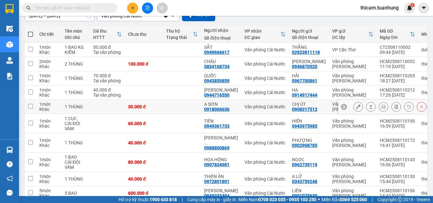
scroll to position [95, 0]
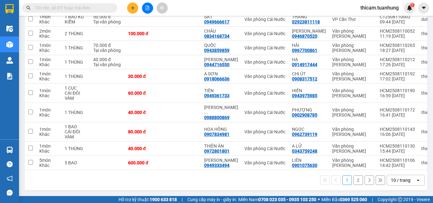
click at [354, 185] on button "2" at bounding box center [359, 181] width 10 height 10
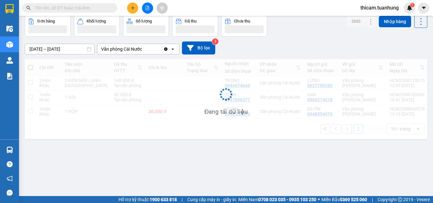
scroll to position [29, 0]
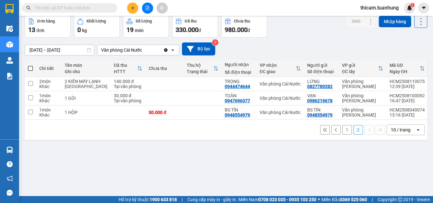
click at [343, 135] on button "1" at bounding box center [348, 130] width 10 height 10
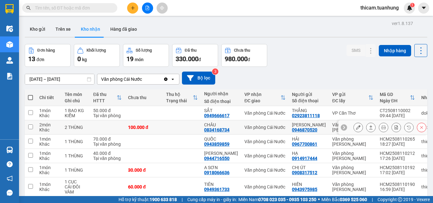
scroll to position [63, 0]
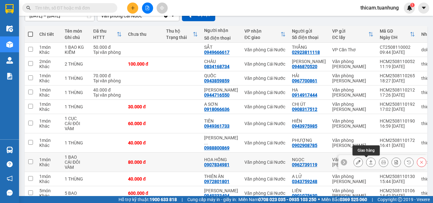
click at [369, 162] on icon at bounding box center [371, 162] width 4 height 4
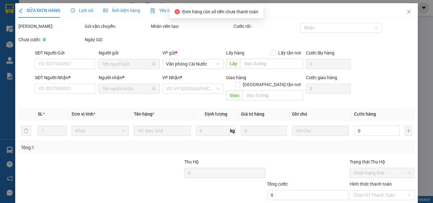
type input "0962739119"
type input "NGỌC"
type input "0907834981"
type input "HOA HỒNG"
type input "80.000"
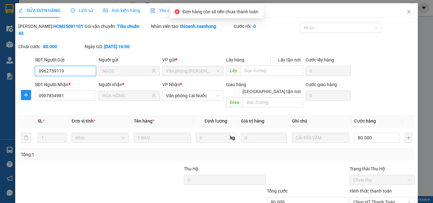
scroll to position [32, 0]
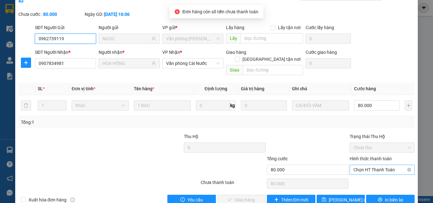
click at [369, 165] on span "Chọn HT Thanh Toán" at bounding box center [382, 170] width 57 height 10
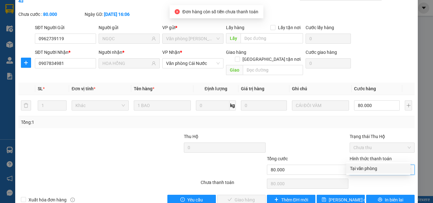
click at [365, 166] on div "Tại văn phòng" at bounding box center [378, 168] width 57 height 7
type input "0"
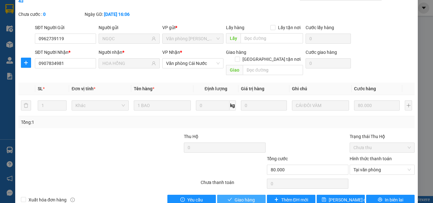
click at [248, 197] on span "Giao hàng" at bounding box center [245, 200] width 20 height 7
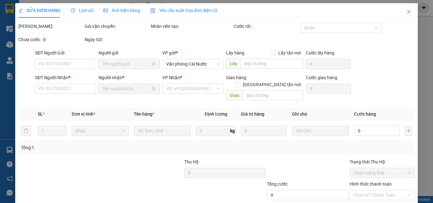
type input "0962739119"
type input "NGỌC"
type input "0907834981"
type input "HOA HỒNG"
type input "80.000"
